Goal: Task Accomplishment & Management: Manage account settings

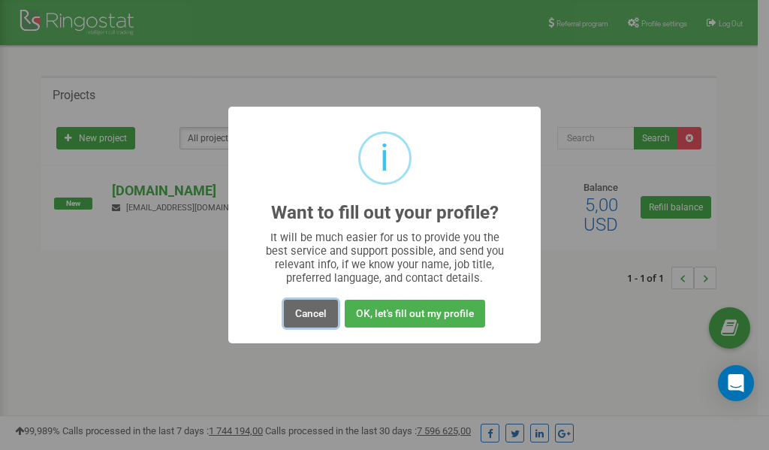
click at [315, 313] on button "Cancel" at bounding box center [311, 314] width 54 height 28
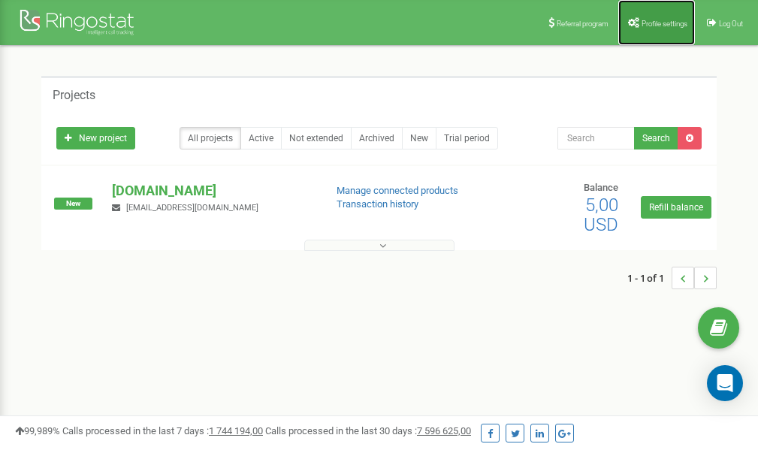
click at [648, 29] on link "Profile settings" at bounding box center [656, 22] width 77 height 45
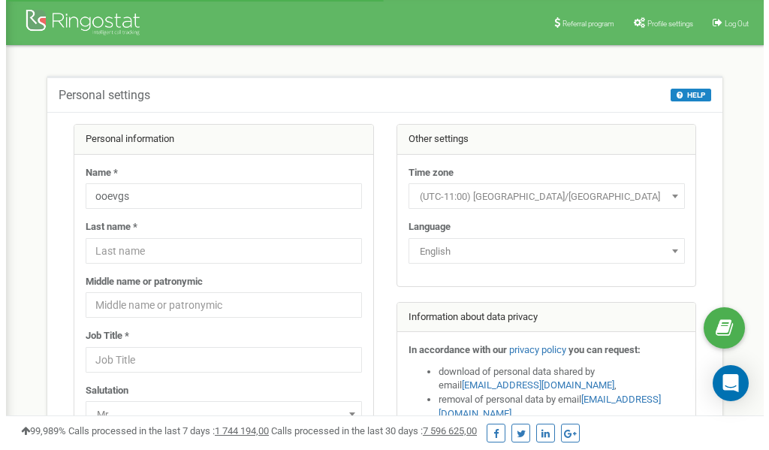
scroll to position [75, 0]
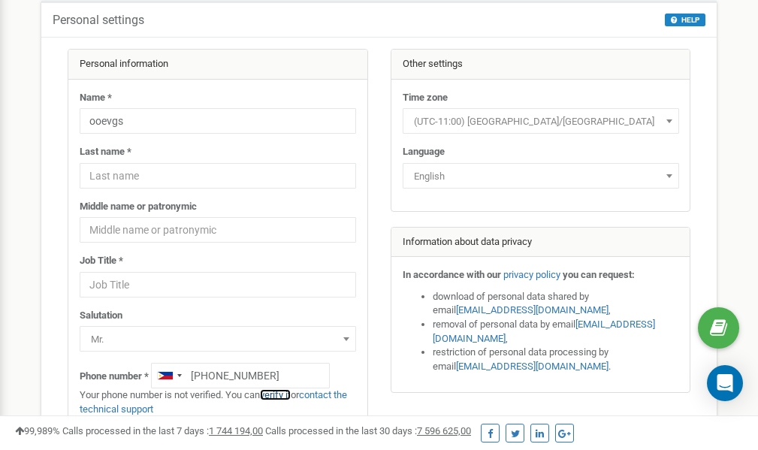
click at [283, 395] on link "verify it" at bounding box center [275, 394] width 31 height 11
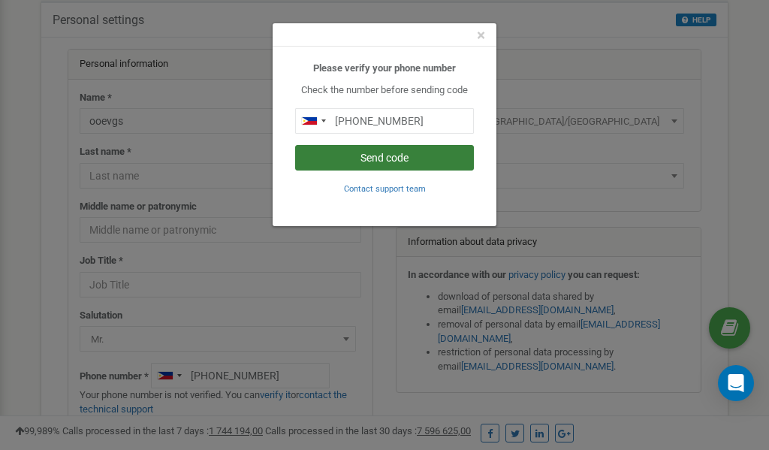
click at [337, 161] on button "Send code" at bounding box center [384, 158] width 179 height 26
